Goal: Find specific page/section: Find specific page/section

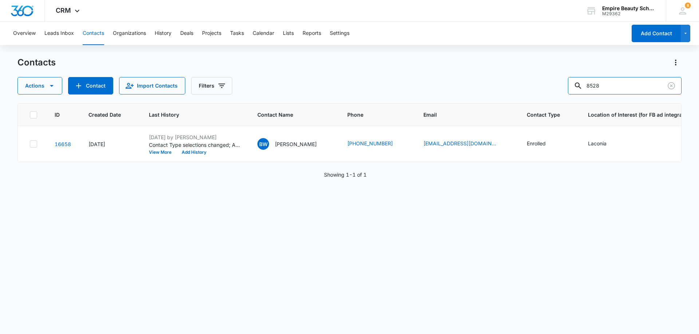
drag, startPoint x: 590, startPoint y: 80, endPoint x: 535, endPoint y: 75, distance: 55.5
click at [535, 75] on div "Contacts Actions Contact Import Contacts Filters 8528" at bounding box center [349, 76] width 664 height 38
type input "analise"
click at [163, 150] on button "View More" at bounding box center [163, 152] width 28 height 4
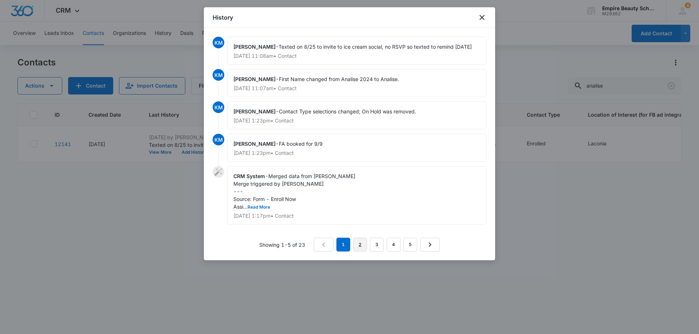
click at [363, 244] on link "2" at bounding box center [360, 245] width 14 height 14
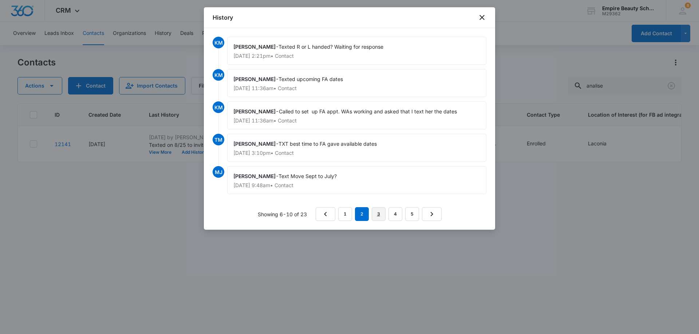
click at [381, 217] on link "3" at bounding box center [378, 214] width 14 height 14
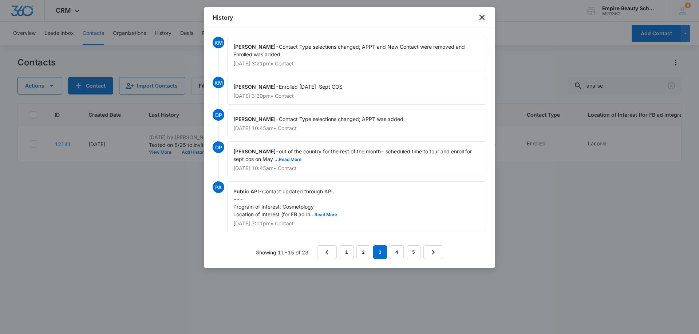
click at [480, 17] on icon "close" at bounding box center [481, 17] width 9 height 9
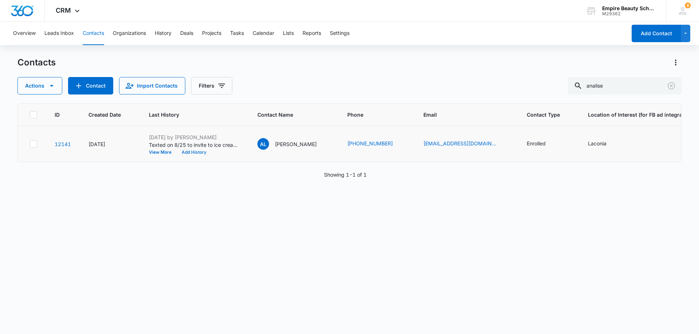
click at [195, 152] on button "Add History" at bounding box center [193, 152] width 35 height 4
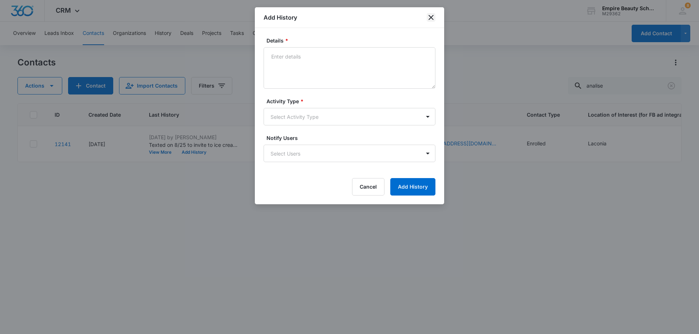
click at [431, 16] on icon "close" at bounding box center [430, 17] width 9 height 9
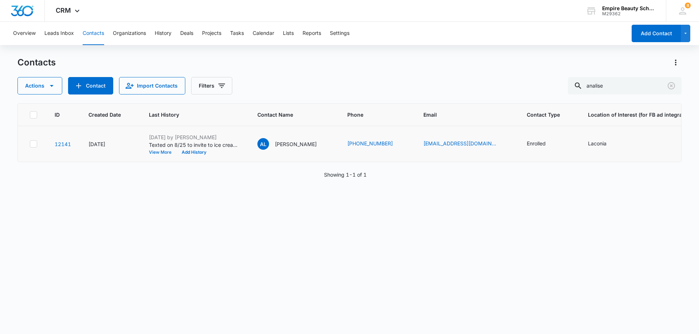
click at [155, 153] on button "View More" at bounding box center [163, 152] width 28 height 4
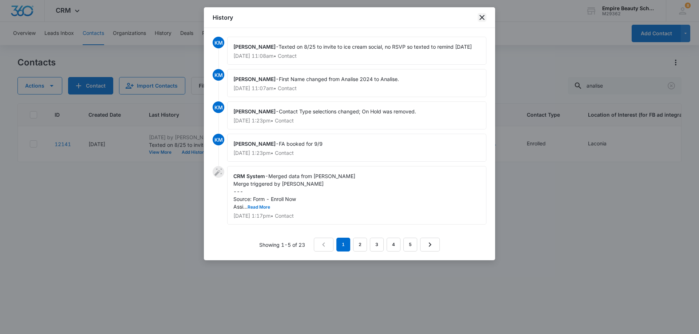
click at [481, 15] on icon "close" at bounding box center [481, 17] width 9 height 9
